Goal: Information Seeking & Learning: Learn about a topic

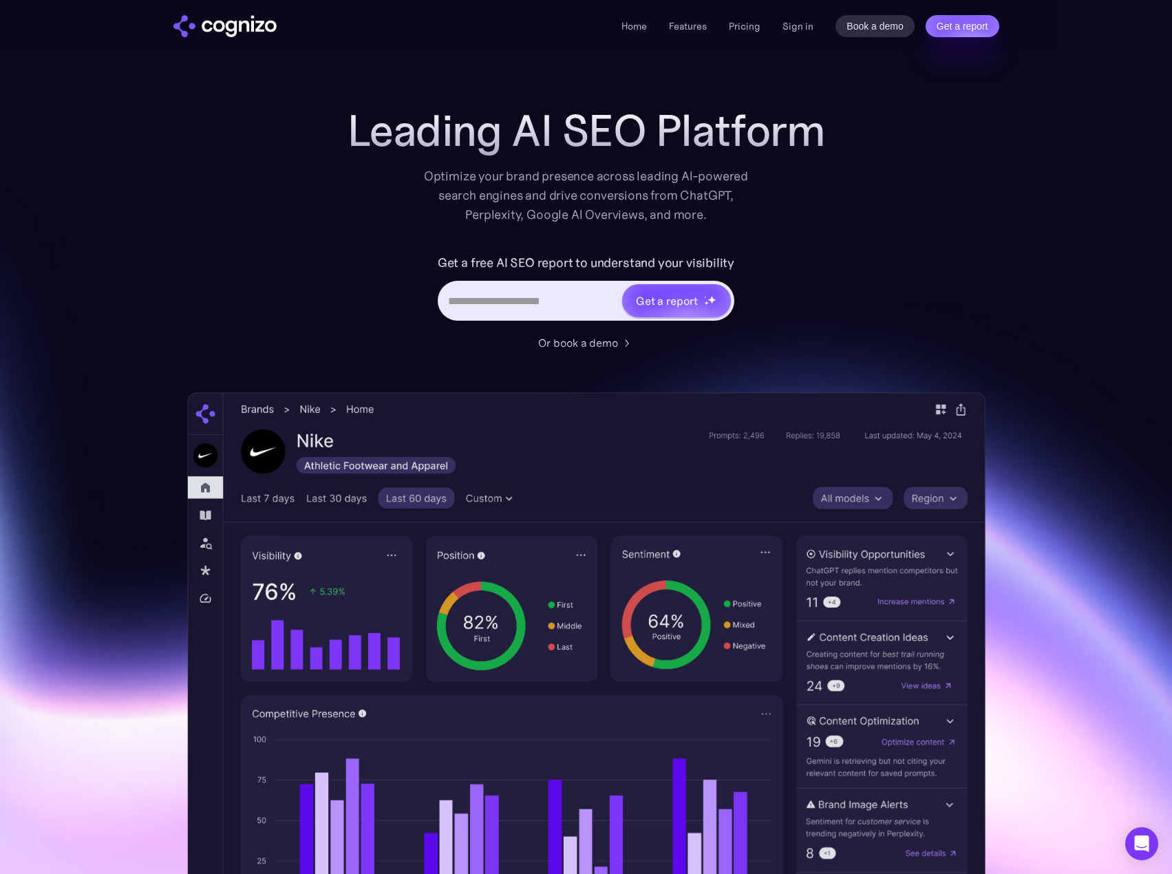
click at [739, 27] on link "Pricing" at bounding box center [745, 26] width 32 height 12
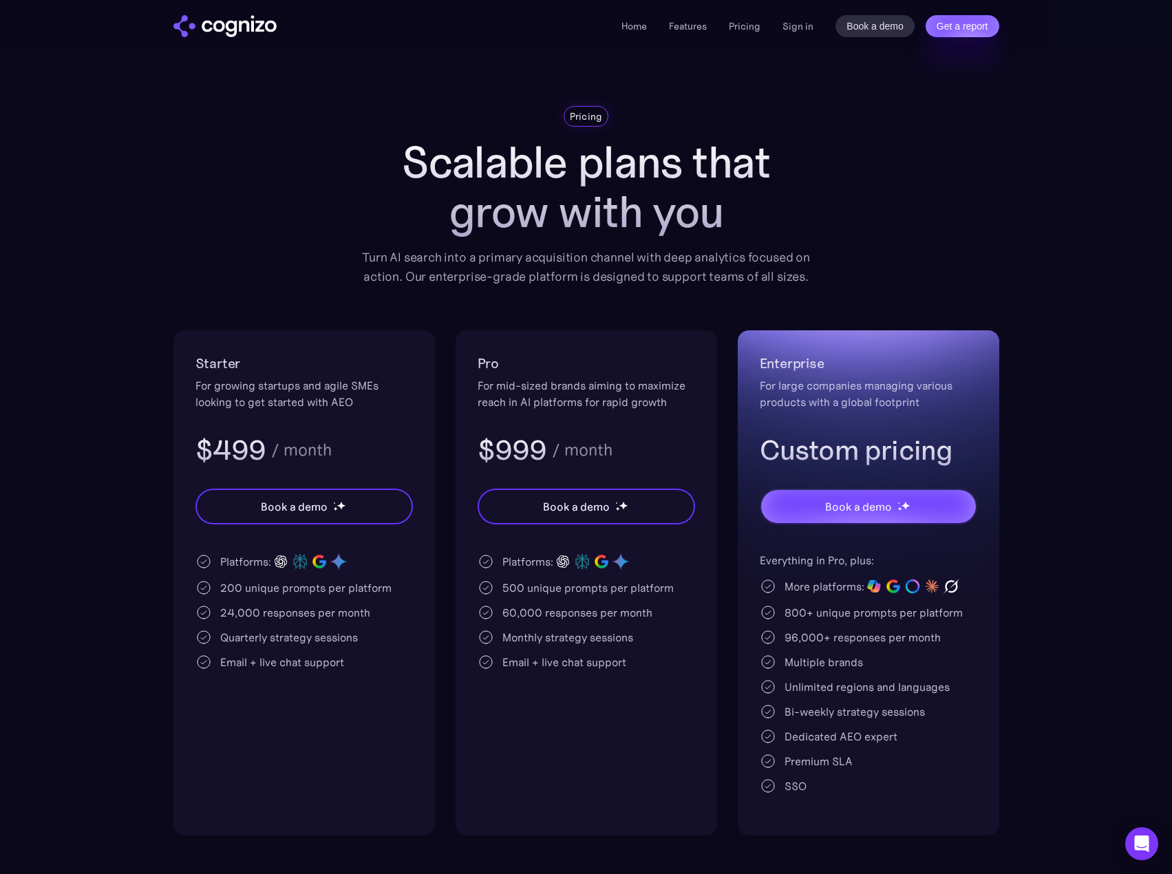
click at [701, 29] on link "Features" at bounding box center [688, 26] width 38 height 12
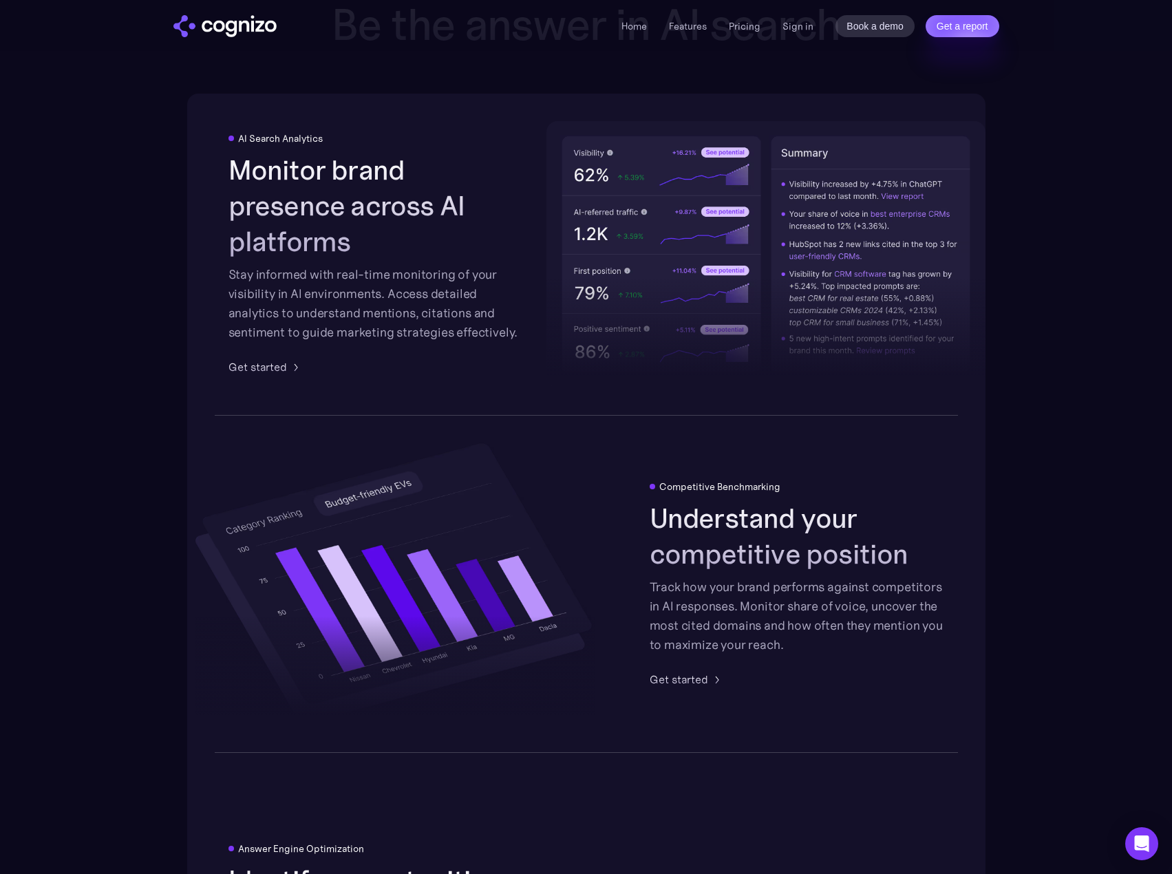
click at [632, 25] on link "Home" at bounding box center [633, 26] width 25 height 12
